Goal: Task Accomplishment & Management: Use online tool/utility

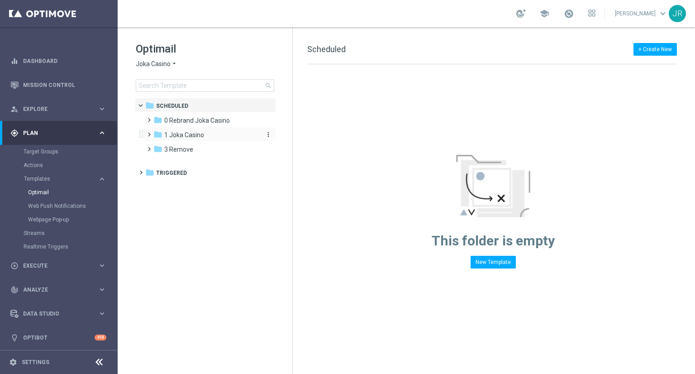
click at [179, 136] on span "1 Joka Casino" at bounding box center [184, 135] width 40 height 8
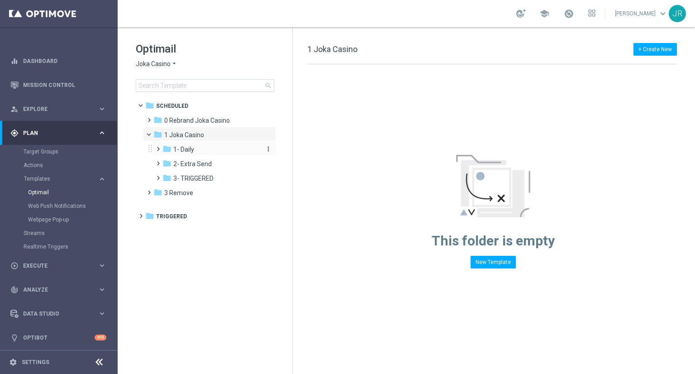
click at [187, 151] on span "1- Daily" at bounding box center [183, 149] width 21 height 8
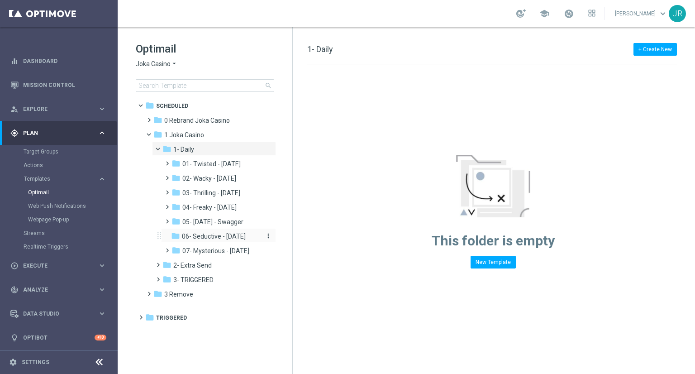
click at [201, 236] on span "06- Seductive - [DATE]" at bounding box center [214, 236] width 64 height 8
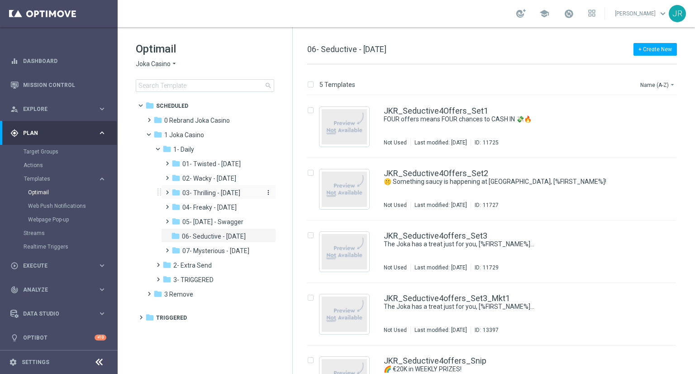
click at [203, 193] on span "03- Thrilling - Thursday" at bounding box center [211, 193] width 58 height 8
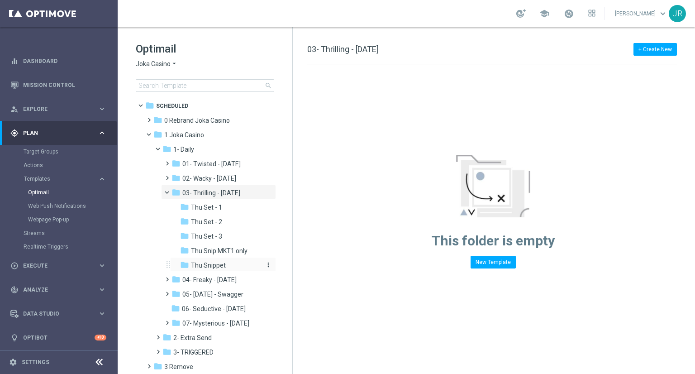
click at [206, 261] on span "Thu Snippet" at bounding box center [208, 265] width 35 height 8
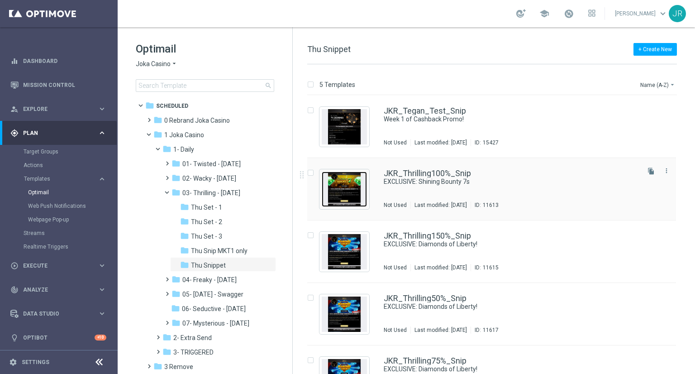
click at [344, 191] on img "Press SPACE to select this row." at bounding box center [344, 188] width 45 height 35
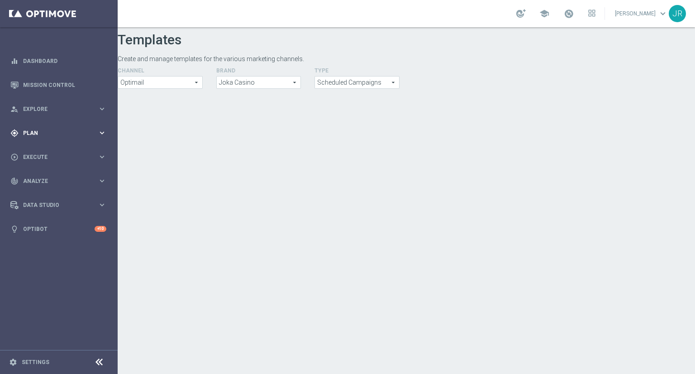
click at [49, 134] on span "Plan" at bounding box center [60, 132] width 75 height 5
click at [36, 180] on span "Templates" at bounding box center [56, 178] width 65 height 5
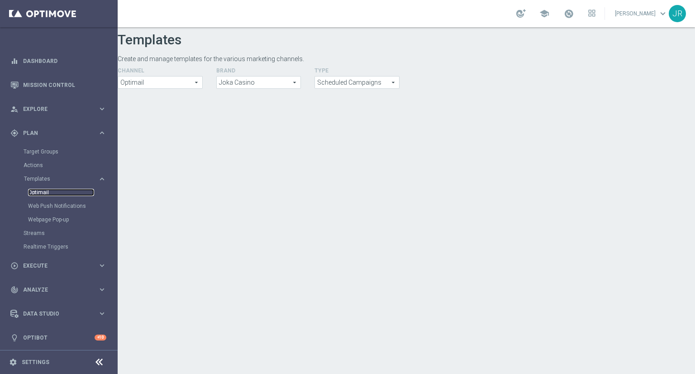
click at [42, 189] on link "Optimail" at bounding box center [61, 192] width 66 height 7
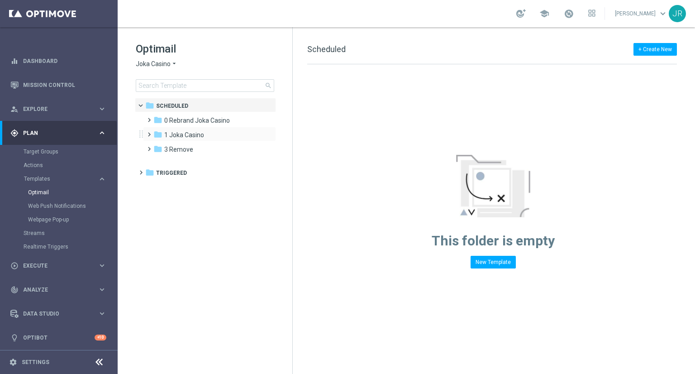
click at [174, 128] on div "folder 1 Joka Casino more_vert" at bounding box center [209, 134] width 133 height 14
click at [174, 131] on span "1 Joka Casino" at bounding box center [184, 135] width 40 height 8
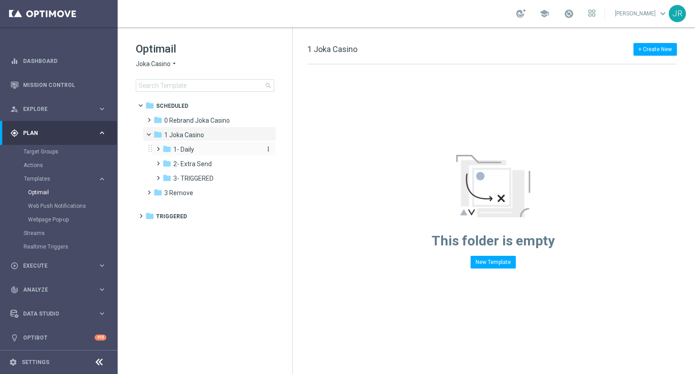
click at [182, 147] on span "1- Daily" at bounding box center [183, 149] width 21 height 8
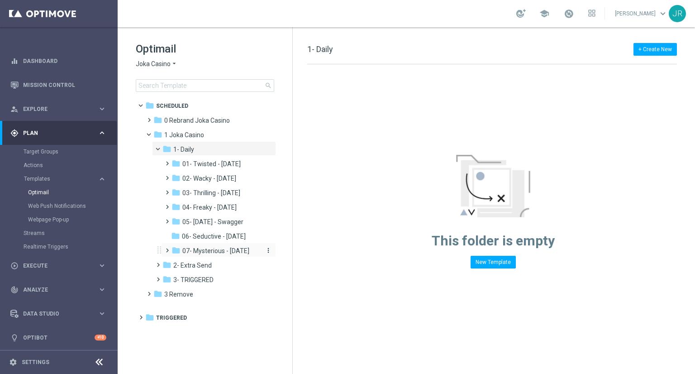
click at [198, 254] on span "07- Mysterious - Monday" at bounding box center [215, 250] width 67 height 8
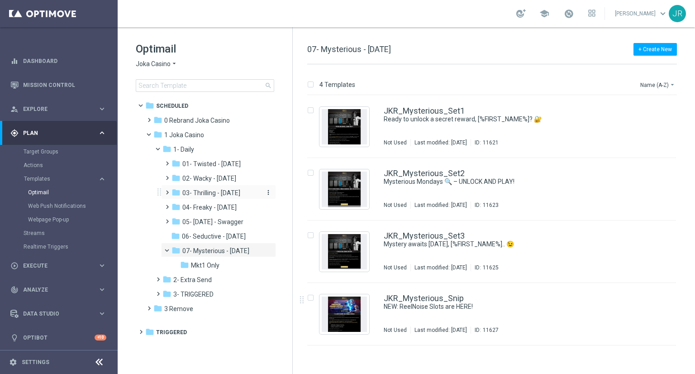
click at [211, 192] on span "03- Thrilling - Thursday" at bounding box center [211, 193] width 58 height 8
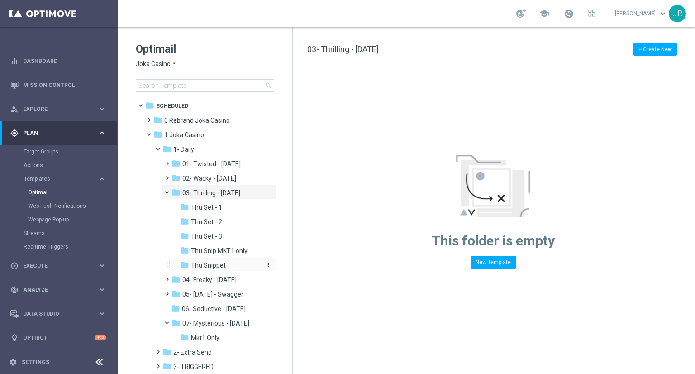
click at [214, 265] on span "Thu Snippet" at bounding box center [208, 265] width 35 height 8
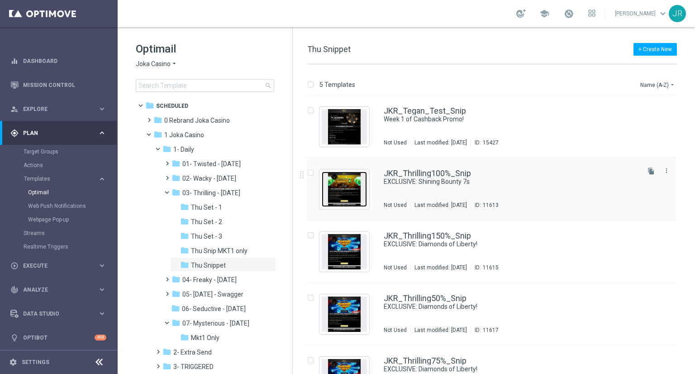
click at [339, 186] on img "Press SPACE to select this row." at bounding box center [344, 188] width 45 height 35
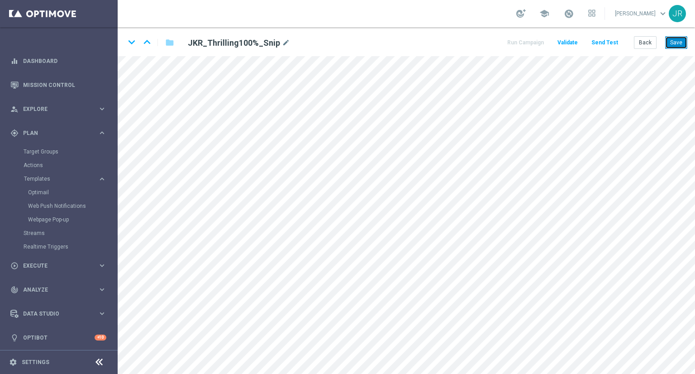
click at [673, 46] on button "Save" at bounding box center [676, 42] width 22 height 13
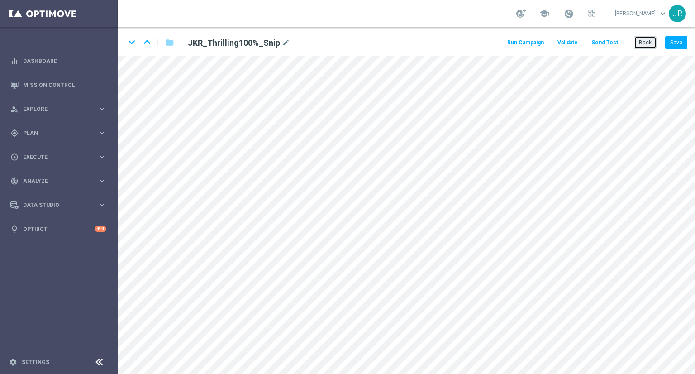
click at [643, 44] on button "Back" at bounding box center [645, 42] width 23 height 13
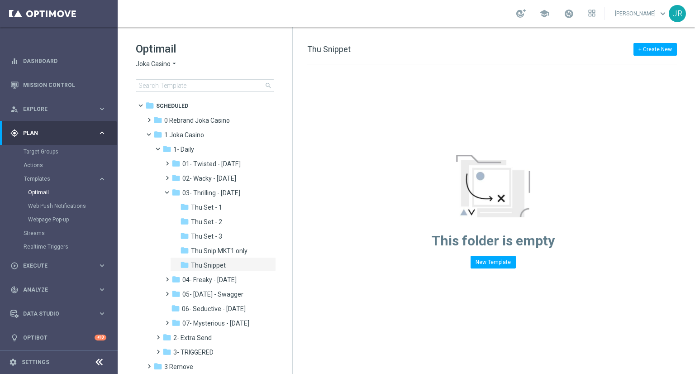
click at [145, 65] on span "Joka Casino" at bounding box center [153, 64] width 35 height 9
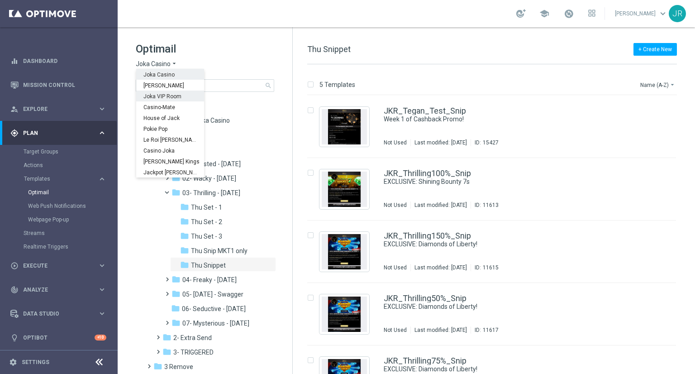
click at [0, 0] on span "Joka VIP Room" at bounding box center [0, 0] width 0 height 0
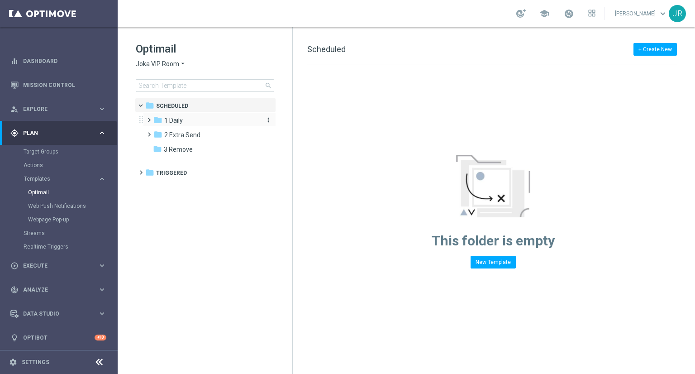
click at [180, 123] on span "1 Daily" at bounding box center [173, 120] width 19 height 8
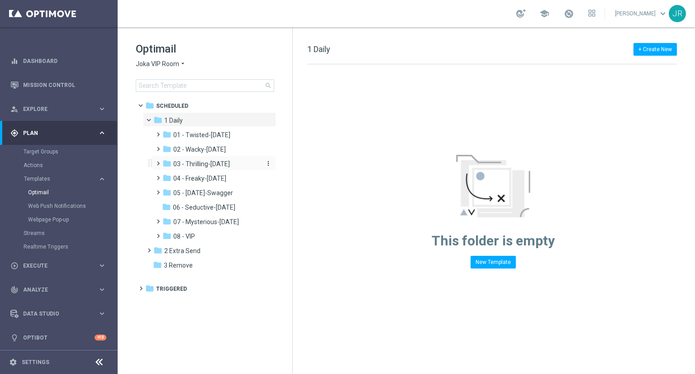
click at [204, 161] on span "03 - Thrilling-Thursday" at bounding box center [201, 164] width 57 height 8
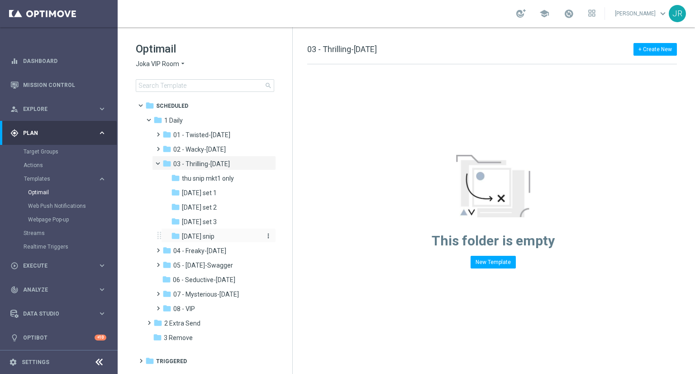
click at [201, 236] on span "Thursday snip" at bounding box center [198, 236] width 33 height 8
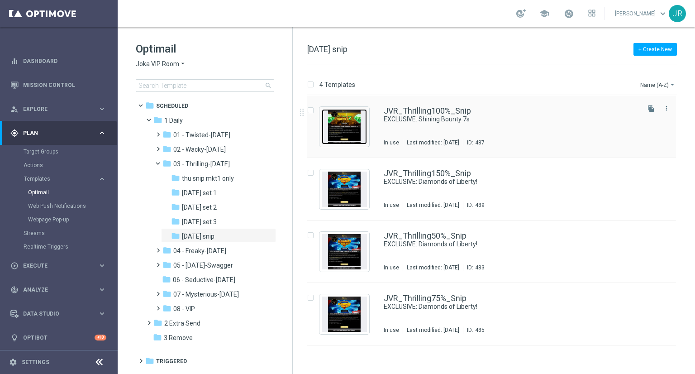
click at [347, 130] on img "Press SPACE to select this row." at bounding box center [344, 126] width 45 height 35
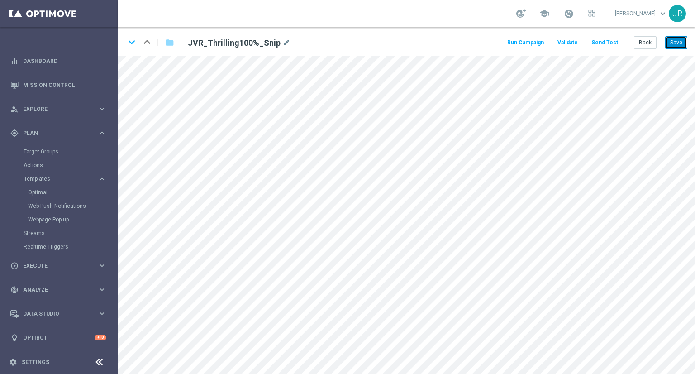
click at [686, 43] on button "Save" at bounding box center [676, 42] width 22 height 13
click at [686, 40] on button "Save" at bounding box center [676, 42] width 22 height 13
click at [677, 42] on button "Save" at bounding box center [676, 42] width 22 height 13
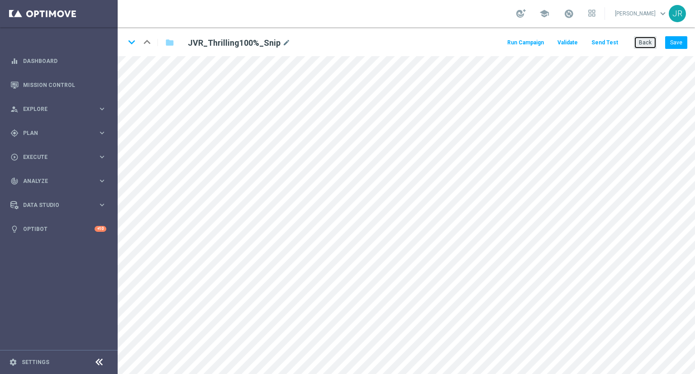
click at [649, 42] on button "Back" at bounding box center [645, 42] width 23 height 13
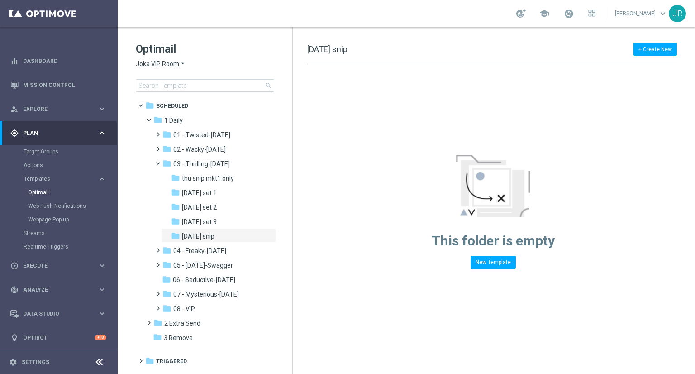
click at [159, 66] on span "Joka VIP Room" at bounding box center [157, 64] width 43 height 9
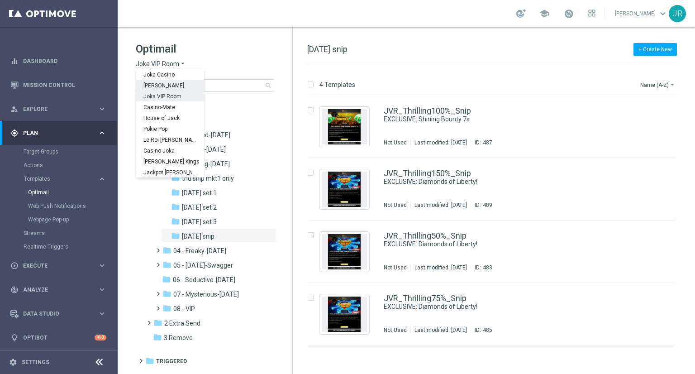
click at [0, 0] on span "King Johnnie" at bounding box center [0, 0] width 0 height 0
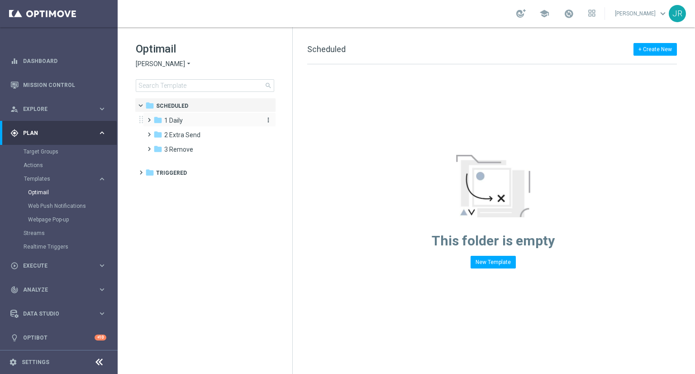
click at [169, 120] on span "1 Daily" at bounding box center [173, 120] width 19 height 8
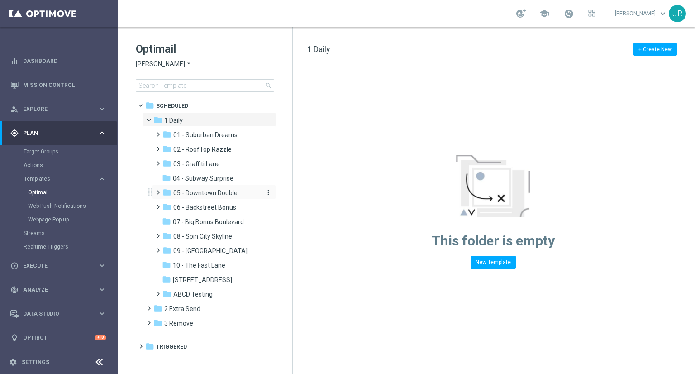
click at [200, 189] on span "05 - Downtown Double" at bounding box center [205, 193] width 64 height 8
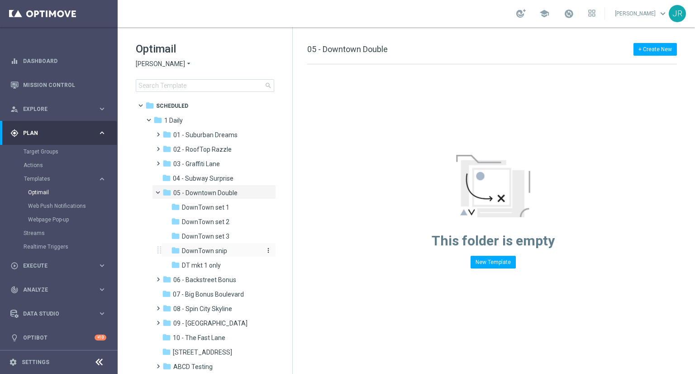
click at [206, 252] on span "DownTown snip" at bounding box center [204, 250] width 45 height 8
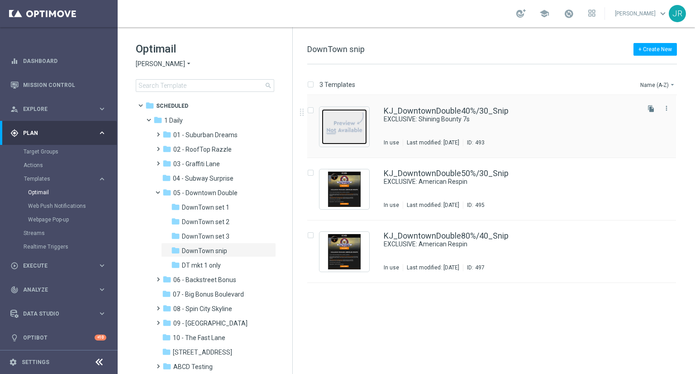
click at [351, 134] on img "Press SPACE to select this row." at bounding box center [344, 126] width 45 height 35
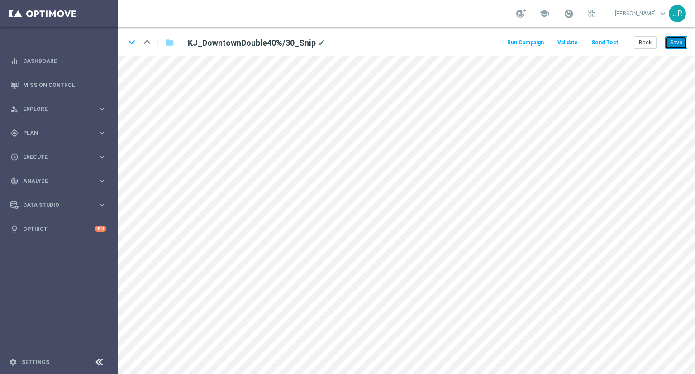
click at [677, 45] on button "Save" at bounding box center [676, 42] width 22 height 13
click at [675, 39] on button "Save" at bounding box center [676, 42] width 22 height 13
click at [671, 42] on button "Save" at bounding box center [676, 42] width 22 height 13
click at [680, 40] on button "Save" at bounding box center [676, 42] width 22 height 13
click at [645, 42] on button "Back" at bounding box center [645, 42] width 23 height 13
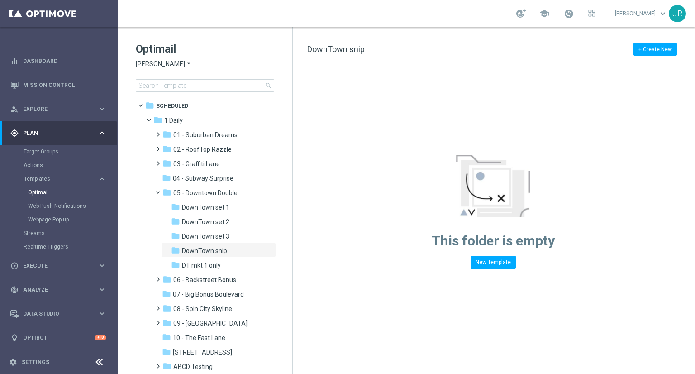
click at [145, 67] on span "King Johnnie" at bounding box center [160, 64] width 49 height 9
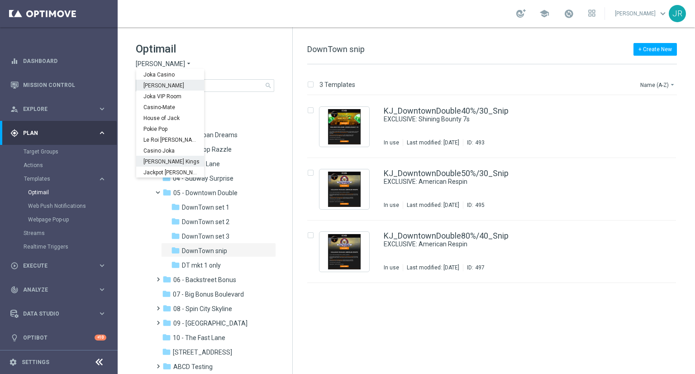
click at [0, 0] on span "Johnnie Kash Kings" at bounding box center [0, 0] width 0 height 0
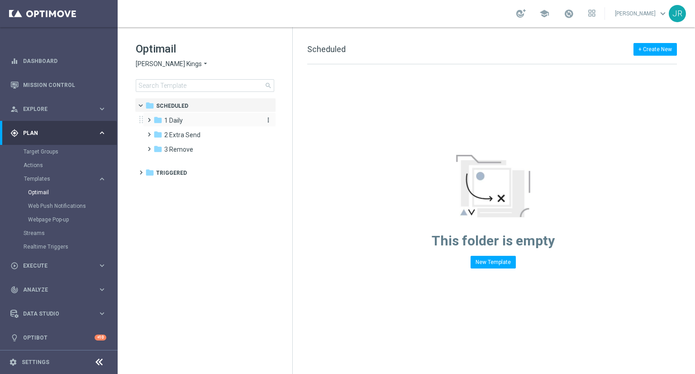
click at [179, 117] on span "1 Daily" at bounding box center [173, 120] width 19 height 8
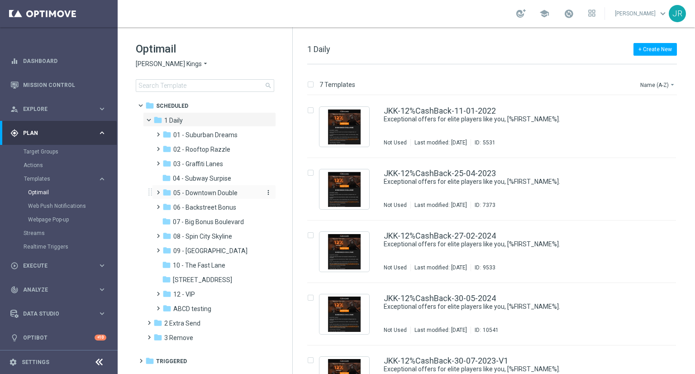
click at [199, 194] on span "05 - Downtown Double" at bounding box center [205, 193] width 64 height 8
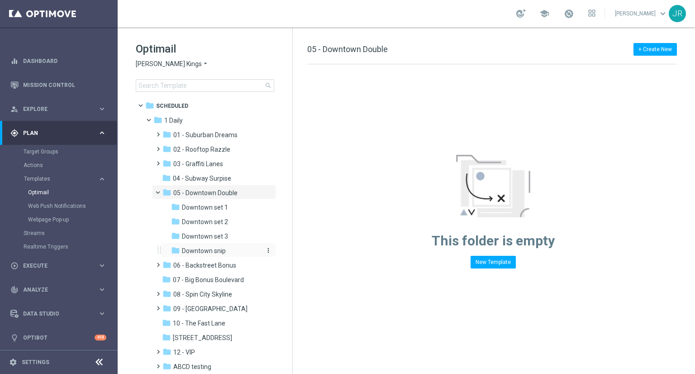
click at [210, 253] on span "Downtown snip" at bounding box center [204, 250] width 44 height 8
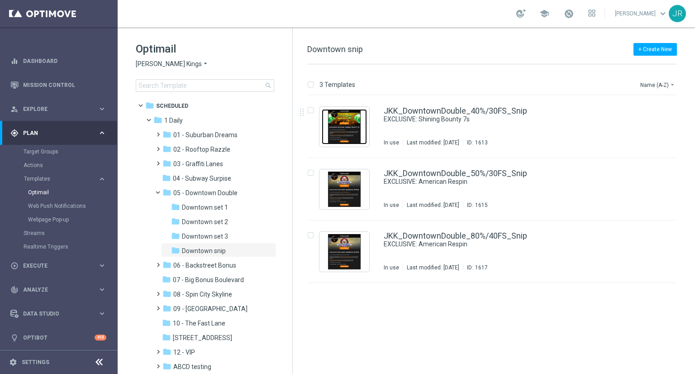
drag, startPoint x: 345, startPoint y: 130, endPoint x: 347, endPoint y: 162, distance: 31.8
click at [346, 130] on img "Press SPACE to select this row." at bounding box center [344, 126] width 45 height 35
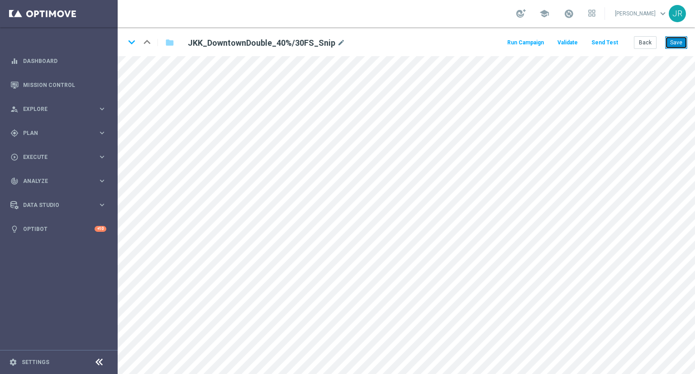
drag, startPoint x: 677, startPoint y: 43, endPoint x: 679, endPoint y: 55, distance: 11.6
click at [677, 43] on button "Save" at bounding box center [676, 42] width 22 height 13
click at [644, 44] on button "Back" at bounding box center [645, 42] width 23 height 13
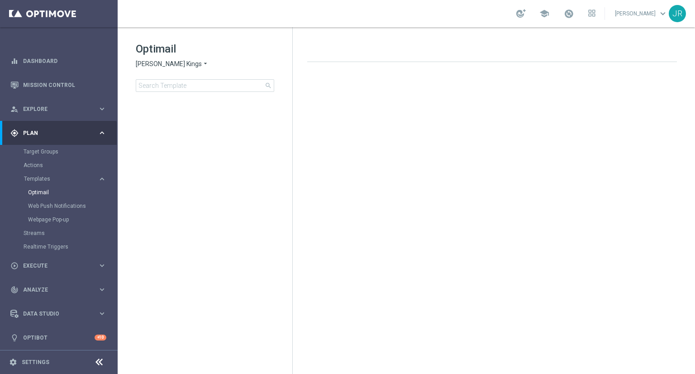
click at [163, 68] on span "[PERSON_NAME] Kings" at bounding box center [169, 64] width 66 height 9
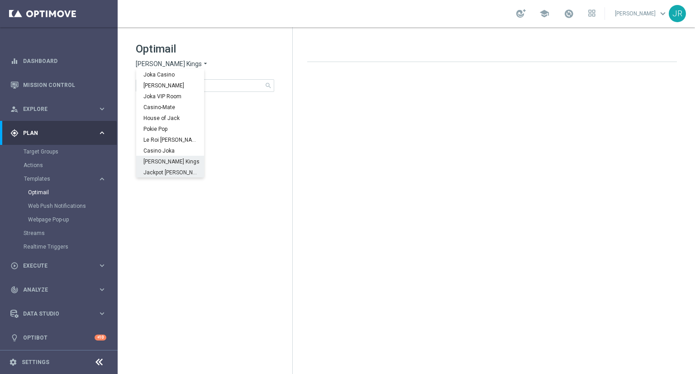
click at [0, 0] on span "Jackpot [PERSON_NAME]" at bounding box center [0, 0] width 0 height 0
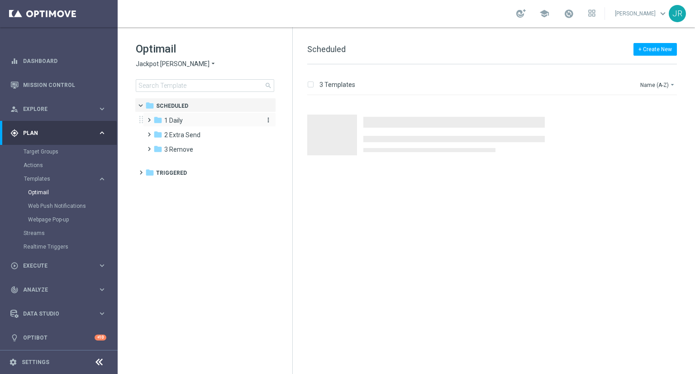
click at [166, 120] on span "1 Daily" at bounding box center [173, 120] width 19 height 8
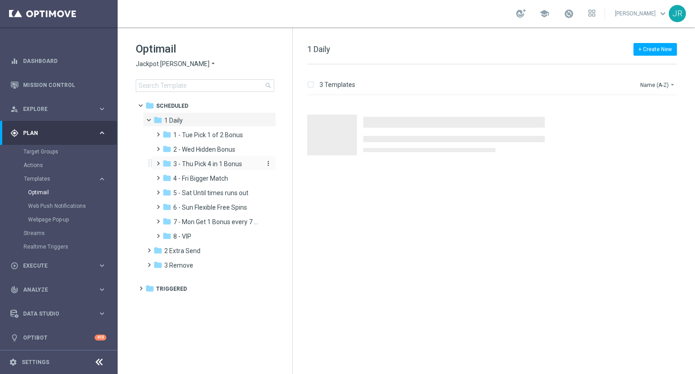
click at [215, 167] on span "3 - Thu Pick 4 in 1 Bonus" at bounding box center [207, 164] width 69 height 8
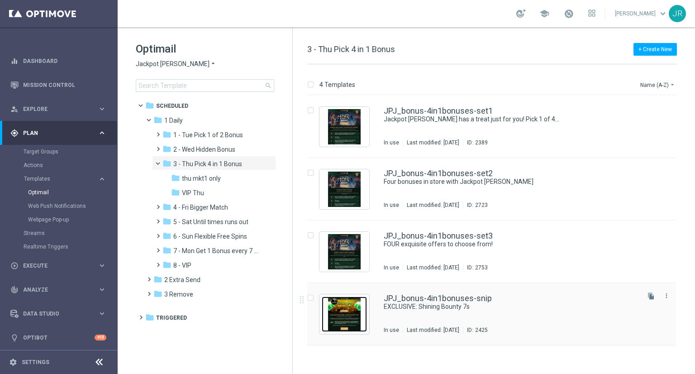
click at [356, 313] on img "Press SPACE to select this row." at bounding box center [344, 313] width 45 height 35
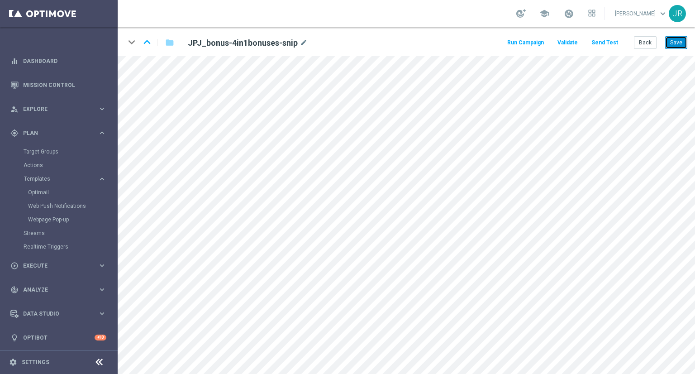
click at [680, 40] on button "Save" at bounding box center [676, 42] width 22 height 13
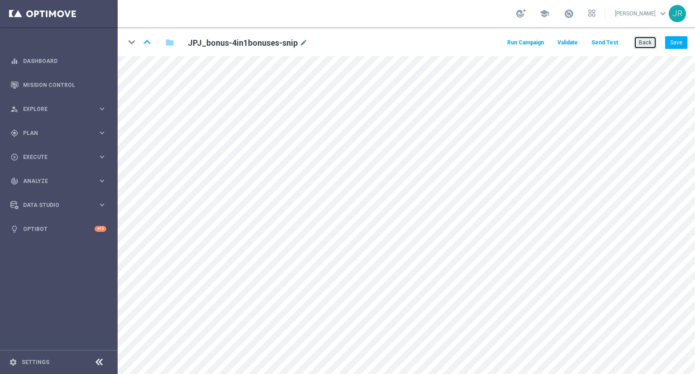
click at [650, 45] on button "Back" at bounding box center [645, 42] width 23 height 13
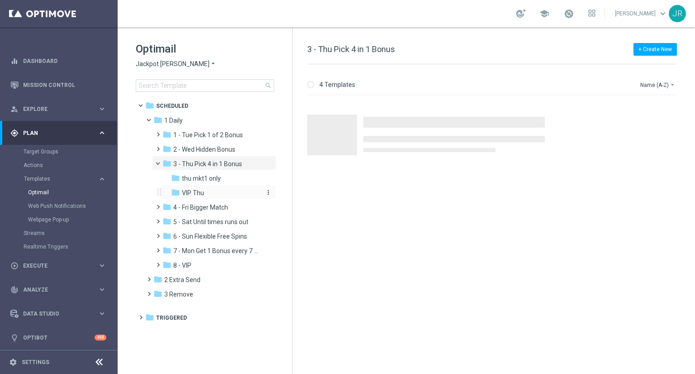
click at [203, 189] on span "VIP Thu" at bounding box center [193, 193] width 22 height 8
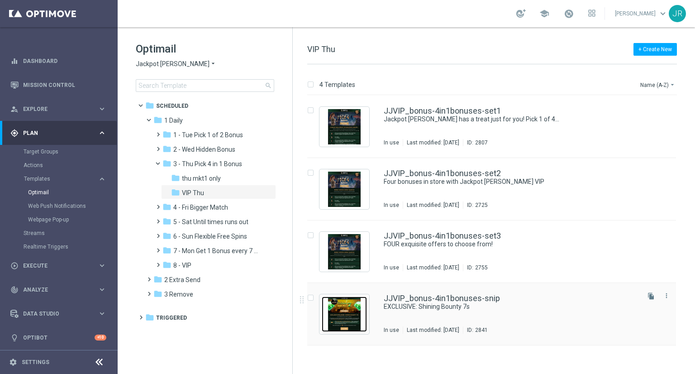
click at [336, 306] on img "Press SPACE to select this row." at bounding box center [344, 313] width 45 height 35
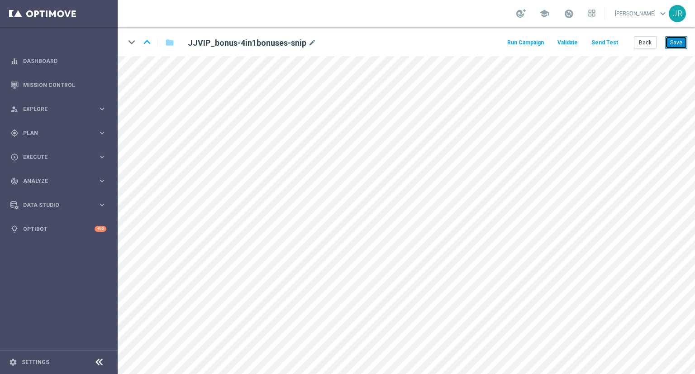
click at [683, 36] on button "Save" at bounding box center [676, 42] width 22 height 13
click at [642, 47] on button "Back" at bounding box center [645, 42] width 23 height 13
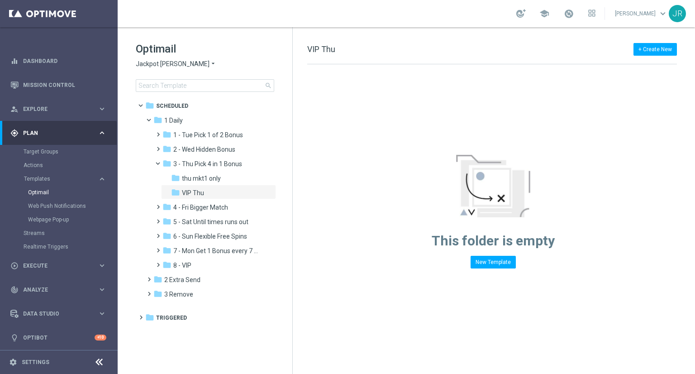
click at [150, 61] on span "Jackpot Jill" at bounding box center [173, 64] width 74 height 9
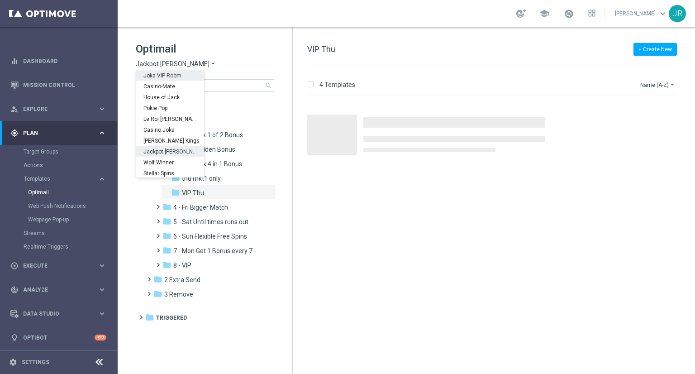
scroll to position [33, 0]
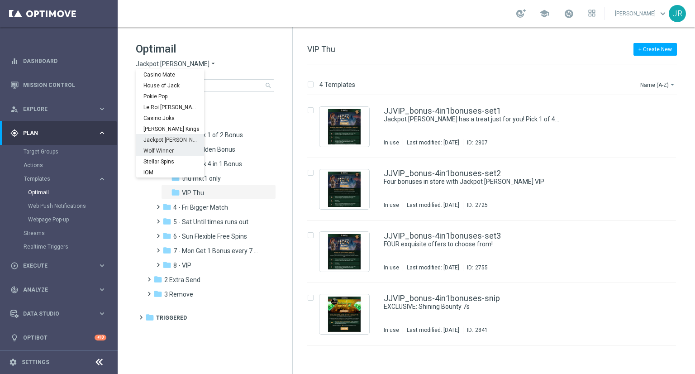
click at [0, 0] on span "Wolf Winner" at bounding box center [0, 0] width 0 height 0
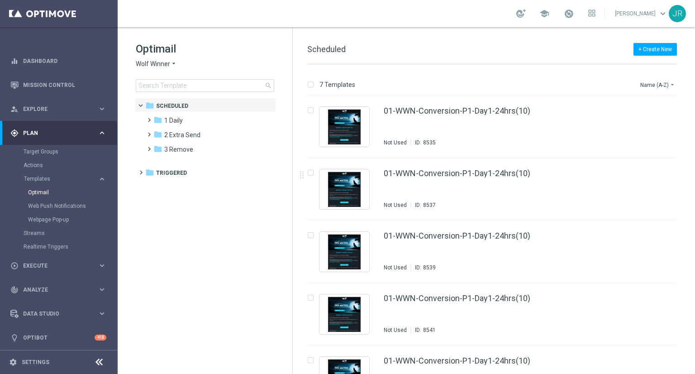
drag, startPoint x: 185, startPoint y: 117, endPoint x: 0, endPoint y: 23, distance: 207.1
click at [185, 117] on div "folder 1 Daily" at bounding box center [205, 120] width 104 height 10
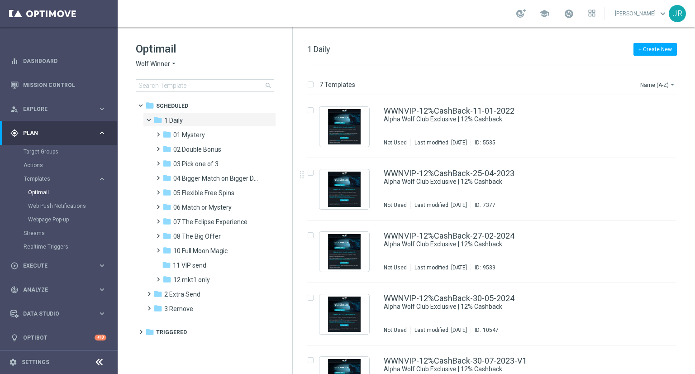
drag, startPoint x: 214, startPoint y: 135, endPoint x: 282, endPoint y: 165, distance: 73.7
click at [214, 135] on div "folder 01 Mystery" at bounding box center [210, 135] width 96 height 10
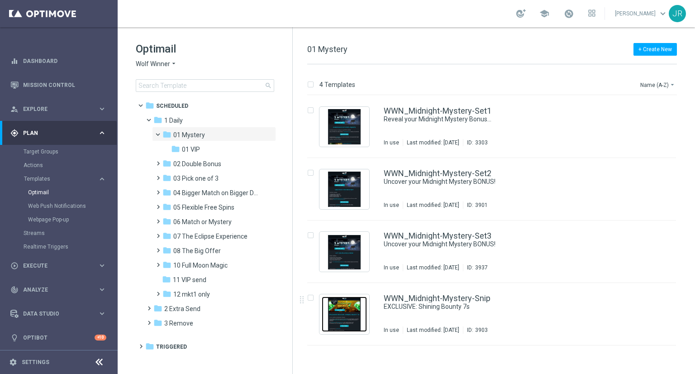
click at [343, 306] on img "Press SPACE to select this row." at bounding box center [344, 313] width 45 height 35
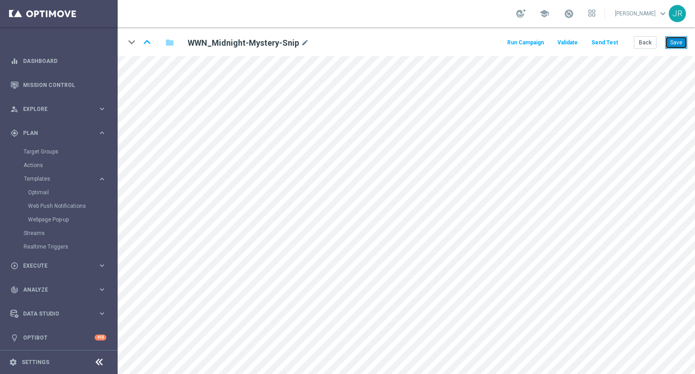
click at [669, 47] on button "Save" at bounding box center [676, 42] width 22 height 13
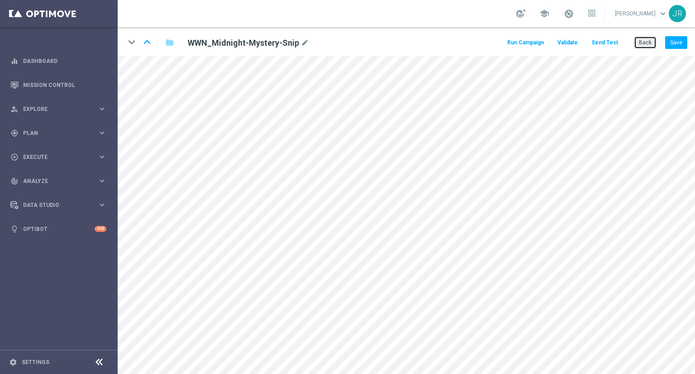
click at [649, 42] on button "Back" at bounding box center [645, 42] width 23 height 13
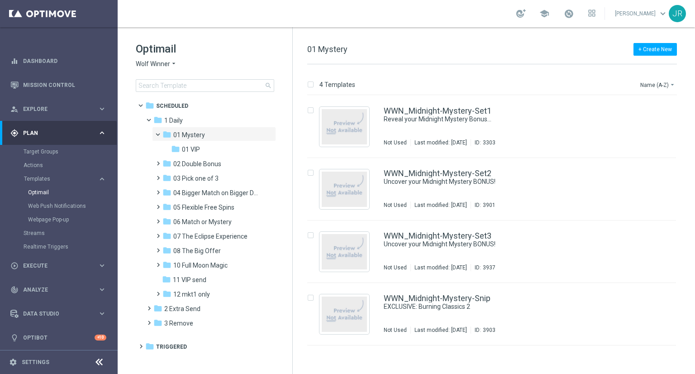
drag, startPoint x: 185, startPoint y: 152, endPoint x: 459, endPoint y: 158, distance: 273.7
click at [188, 152] on span "01 VIP" at bounding box center [191, 149] width 18 height 8
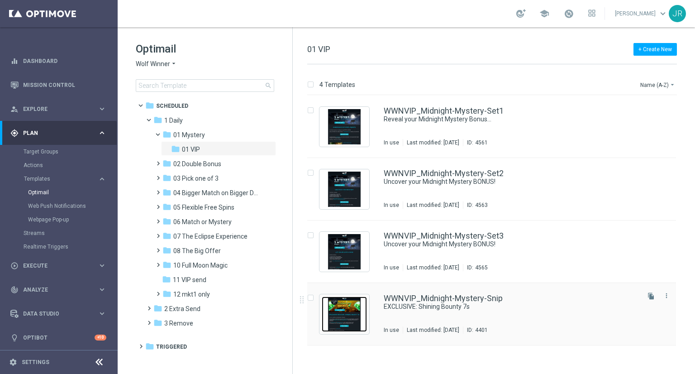
click at [346, 314] on img "Press SPACE to select this row." at bounding box center [344, 313] width 45 height 35
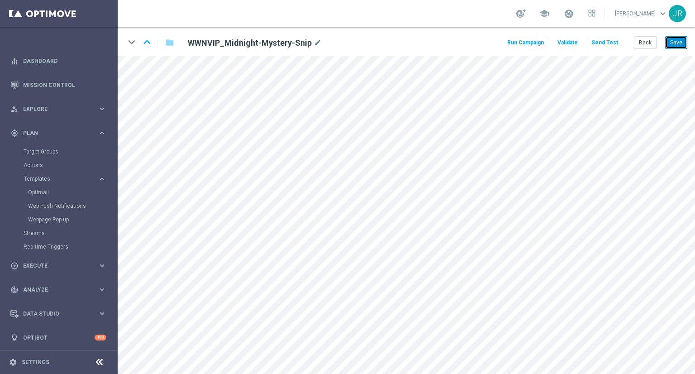
click at [671, 42] on button "Save" at bounding box center [676, 42] width 22 height 13
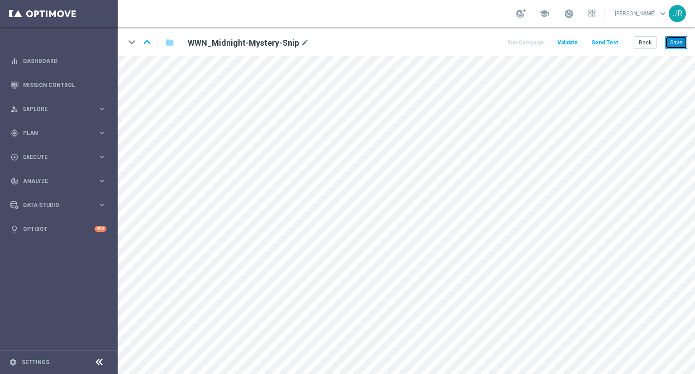
click at [677, 46] on button "Save" at bounding box center [676, 42] width 22 height 13
click at [643, 46] on button "Back" at bounding box center [645, 42] width 23 height 13
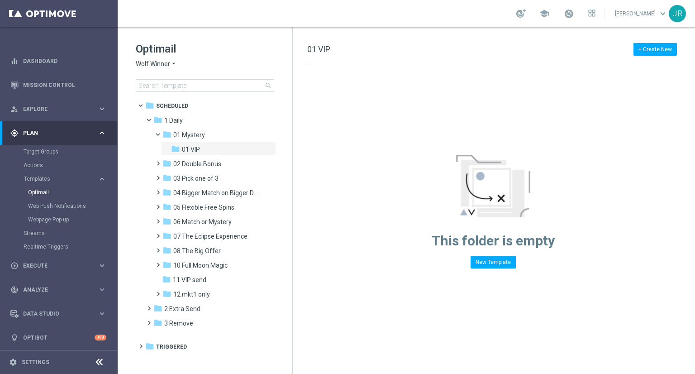
click at [162, 60] on span "Wolf Winner" at bounding box center [153, 64] width 34 height 9
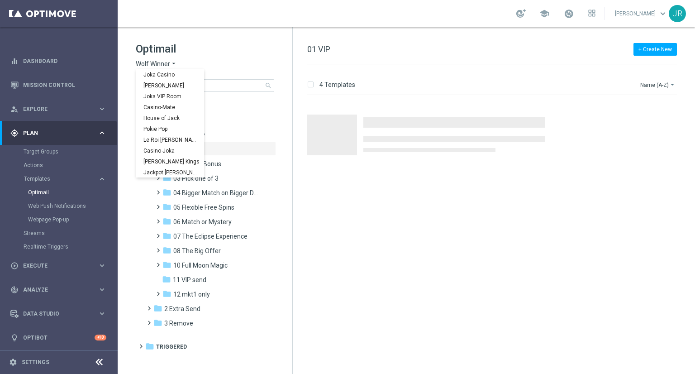
scroll to position [33, 0]
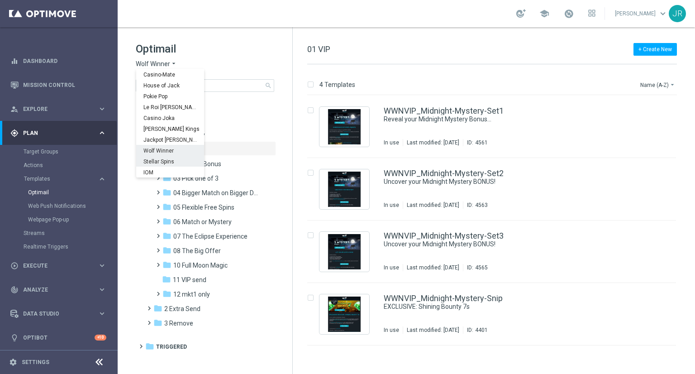
click at [0, 0] on span "Stellar Spins" at bounding box center [0, 0] width 0 height 0
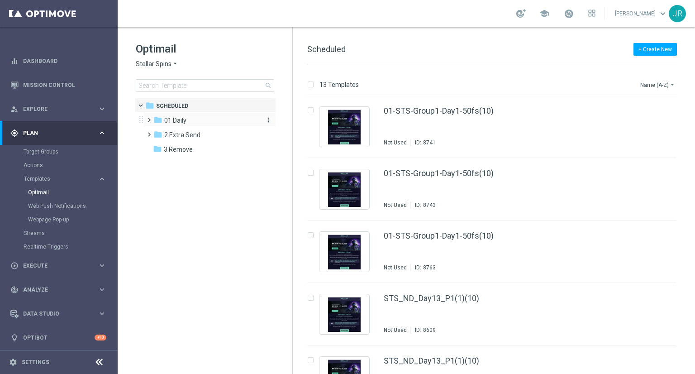
click at [175, 119] on span "01 Daily" at bounding box center [175, 120] width 22 height 8
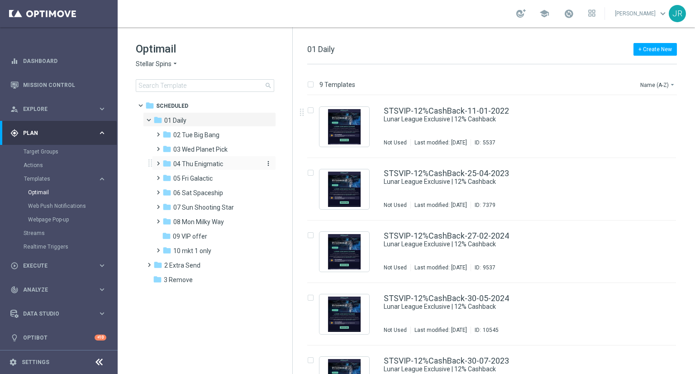
click at [222, 163] on div "folder 04 Thu Enigmatic" at bounding box center [210, 164] width 96 height 10
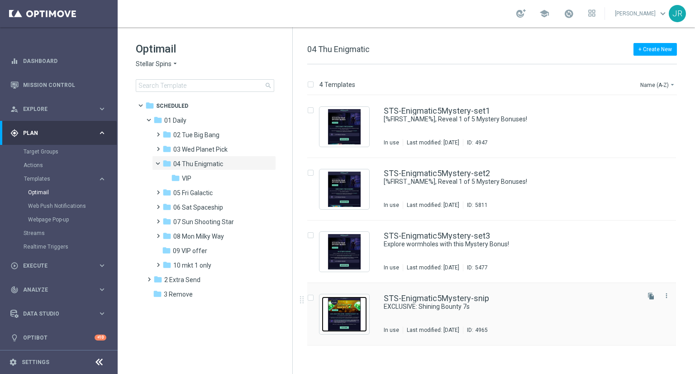
click at [344, 312] on img "Press SPACE to select this row." at bounding box center [344, 313] width 45 height 35
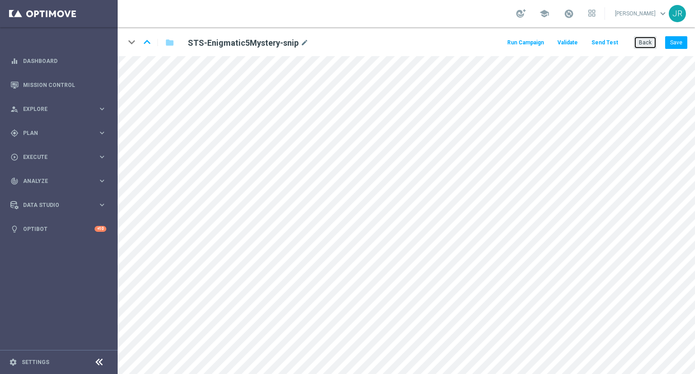
click at [645, 47] on button "Back" at bounding box center [645, 42] width 23 height 13
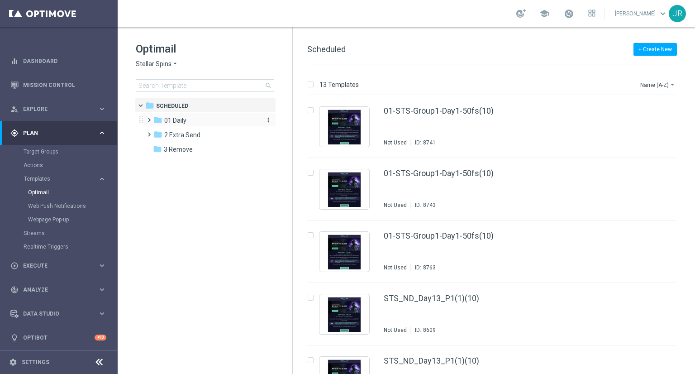
click at [209, 118] on div "folder 01 Daily" at bounding box center [205, 120] width 104 height 10
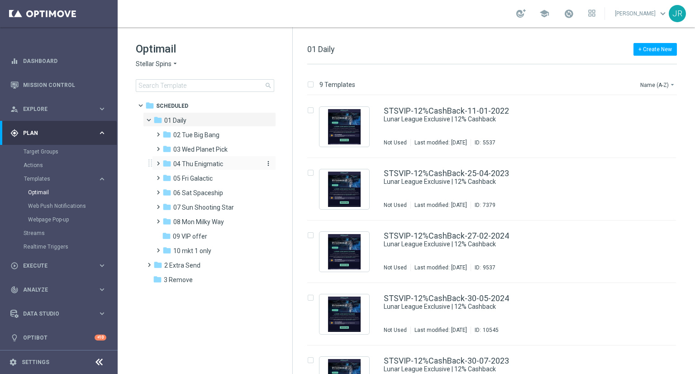
click at [189, 161] on span "04 Thu Enigmatic" at bounding box center [198, 164] width 50 height 8
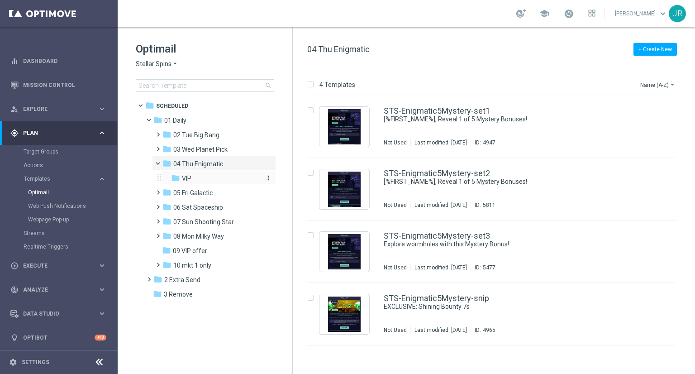
click at [193, 180] on div "folder VIP" at bounding box center [215, 178] width 89 height 10
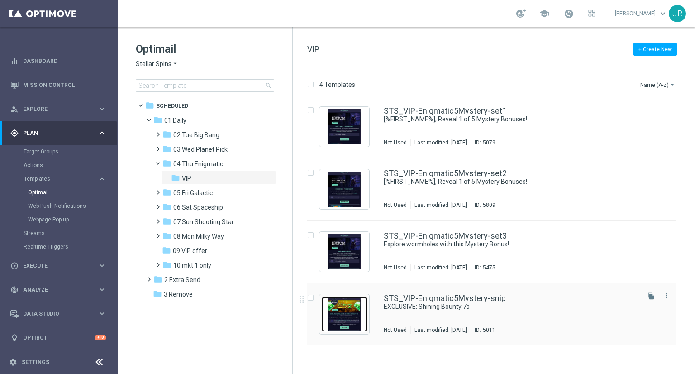
click at [357, 309] on img "Press SPACE to select this row." at bounding box center [344, 313] width 45 height 35
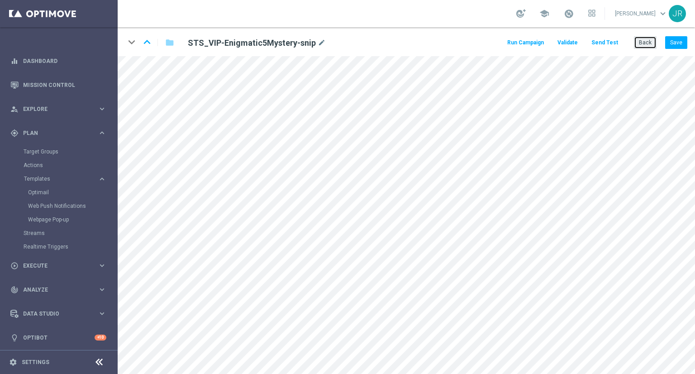
click at [639, 40] on button "Back" at bounding box center [645, 42] width 23 height 13
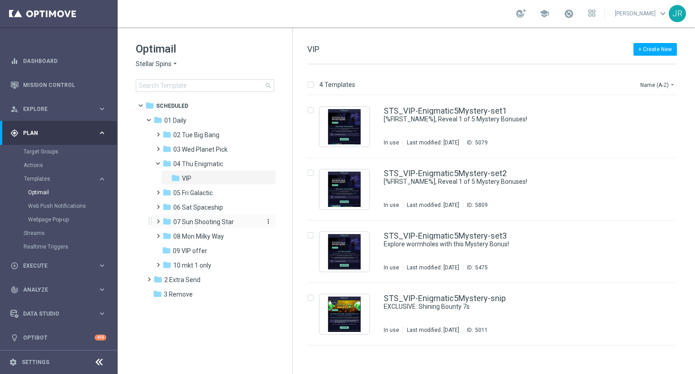
click at [193, 221] on span "07 Sun Shooting Star" at bounding box center [203, 222] width 61 height 8
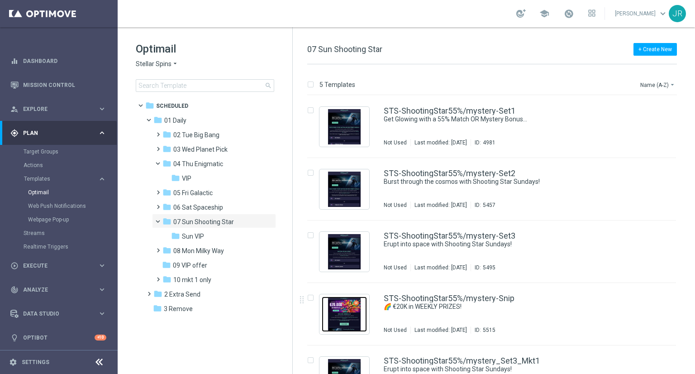
click at [335, 309] on img "Press SPACE to select this row." at bounding box center [344, 313] width 45 height 35
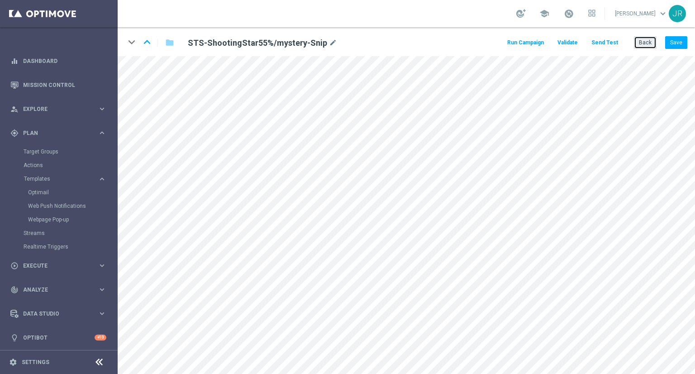
click at [637, 44] on button "Back" at bounding box center [645, 42] width 23 height 13
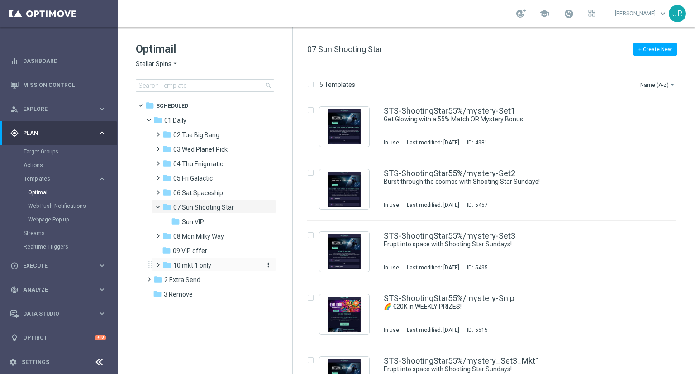
click at [194, 268] on span "10 mkt 1 only" at bounding box center [192, 265] width 38 height 8
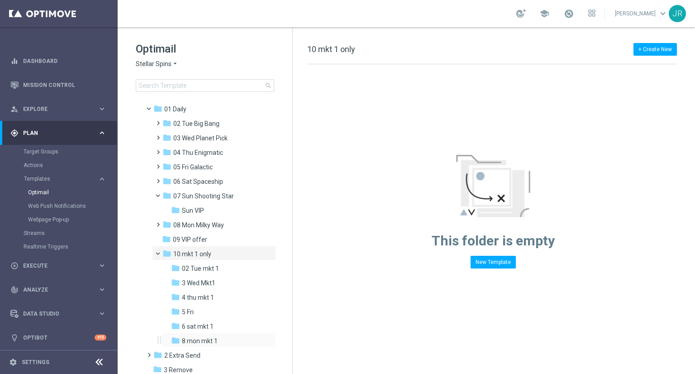
scroll to position [17, 0]
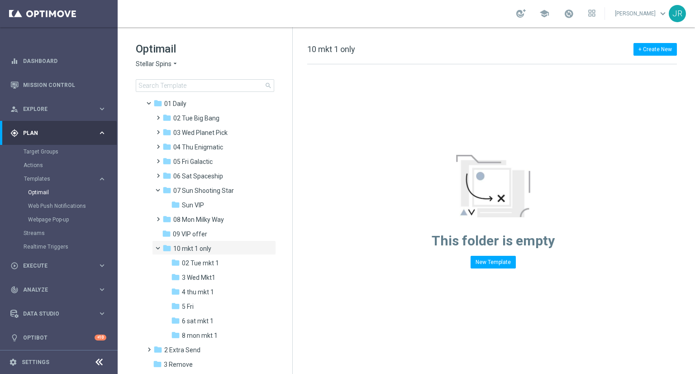
click at [159, 66] on span "Stellar Spins" at bounding box center [154, 64] width 36 height 9
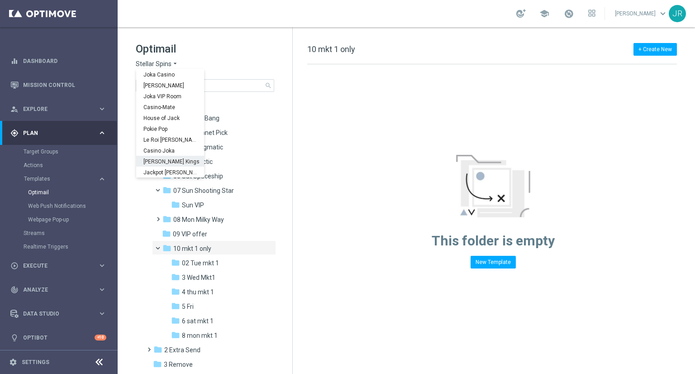
scroll to position [33, 0]
click at [0, 0] on span "House of Jack" at bounding box center [0, 0] width 0 height 0
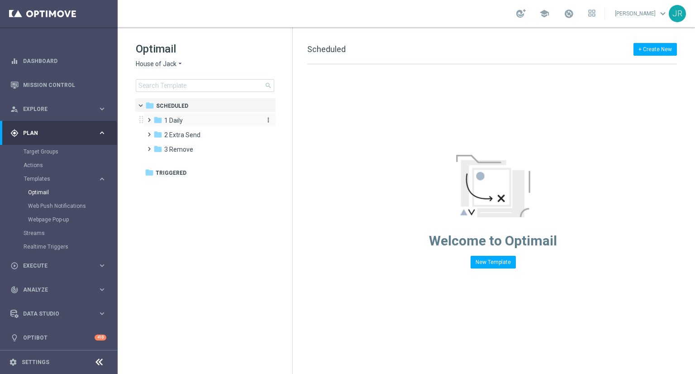
click at [175, 116] on span "1 Daily" at bounding box center [173, 120] width 19 height 8
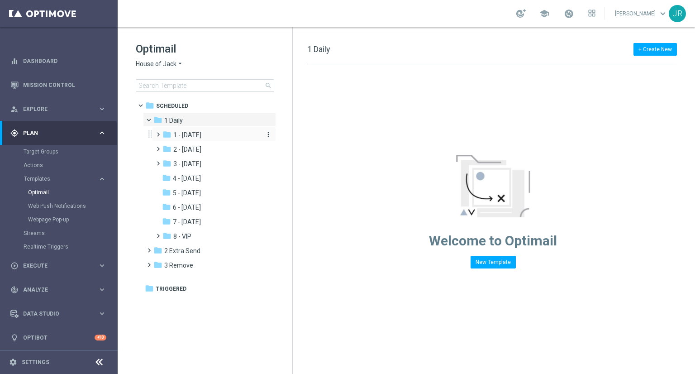
click at [184, 137] on span "1 - [DATE]" at bounding box center [187, 135] width 28 height 8
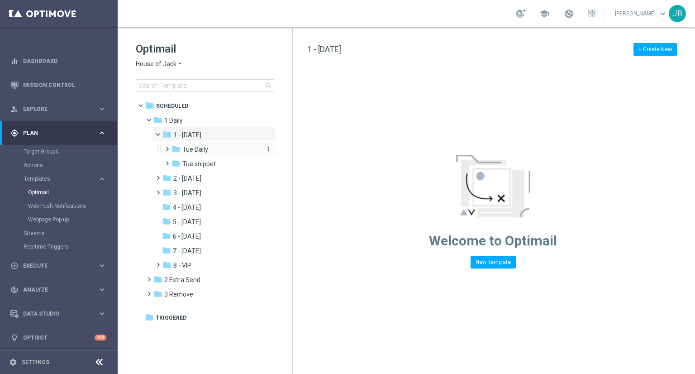
click at [192, 151] on span "Tue Daily" at bounding box center [195, 149] width 26 height 8
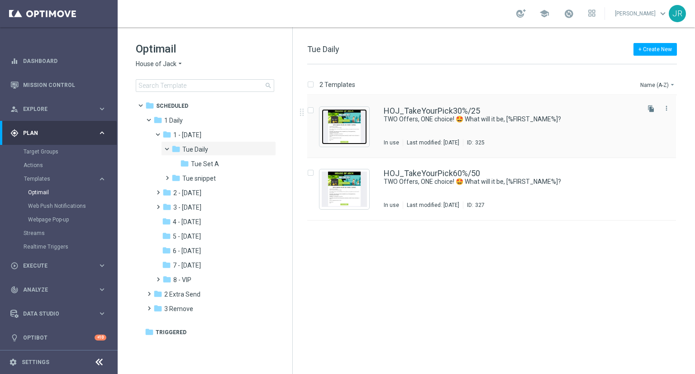
click at [360, 129] on img "Press SPACE to select this row." at bounding box center [344, 126] width 45 height 35
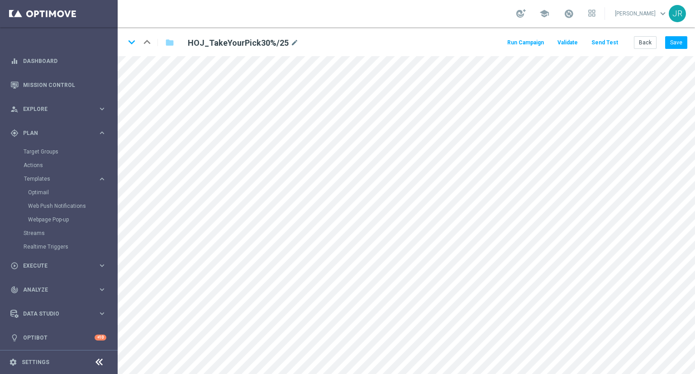
click at [601, 46] on button "Send Test" at bounding box center [604, 43] width 29 height 12
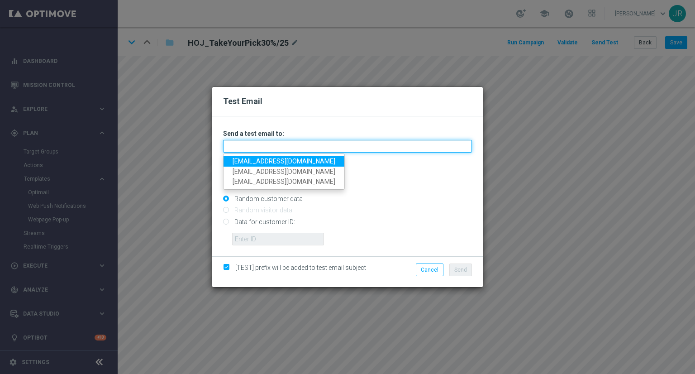
click at [247, 147] on input "text" at bounding box center [347, 146] width 249 height 13
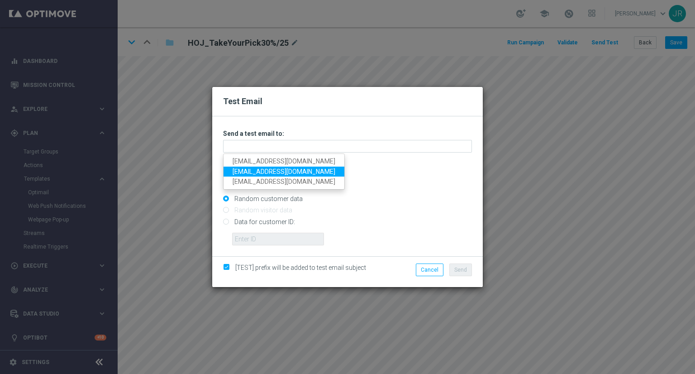
click at [247, 167] on link "[EMAIL_ADDRESS][DOMAIN_NAME]" at bounding box center [283, 171] width 121 height 10
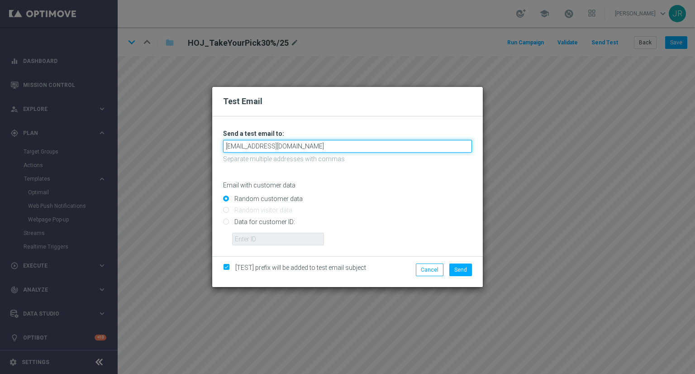
drag, startPoint x: 308, startPoint y: 147, endPoint x: 166, endPoint y: 152, distance: 141.6
click at [166, 152] on div "Test Email Unable to send test email. If this problem persists, contact your CS…" at bounding box center [347, 187] width 695 height 374
type input "[EMAIL_ADDRESS][DOMAIN_NAME]"
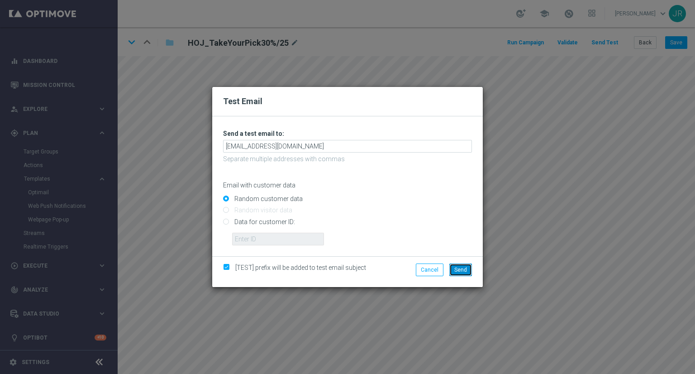
click at [464, 270] on span "Send" at bounding box center [460, 269] width 13 height 6
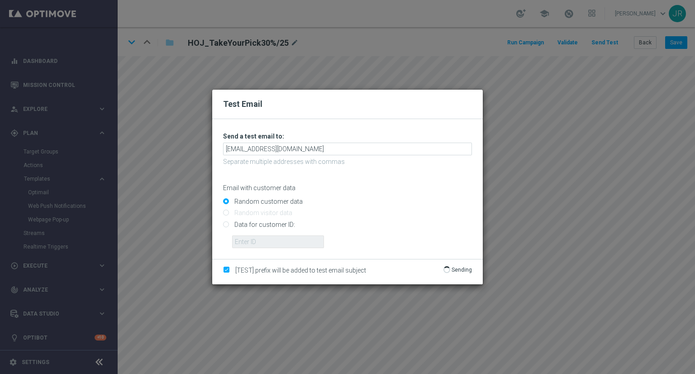
click at [470, 261] on div "[TEST] prefix will be added to test email subject Send Sending" at bounding box center [347, 272] width 270 height 26
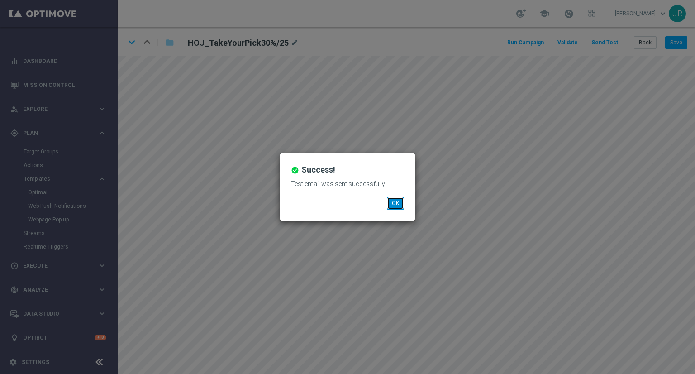
click at [399, 204] on button "OK" at bounding box center [395, 203] width 17 height 13
